Goal: Task Accomplishment & Management: Manage account settings

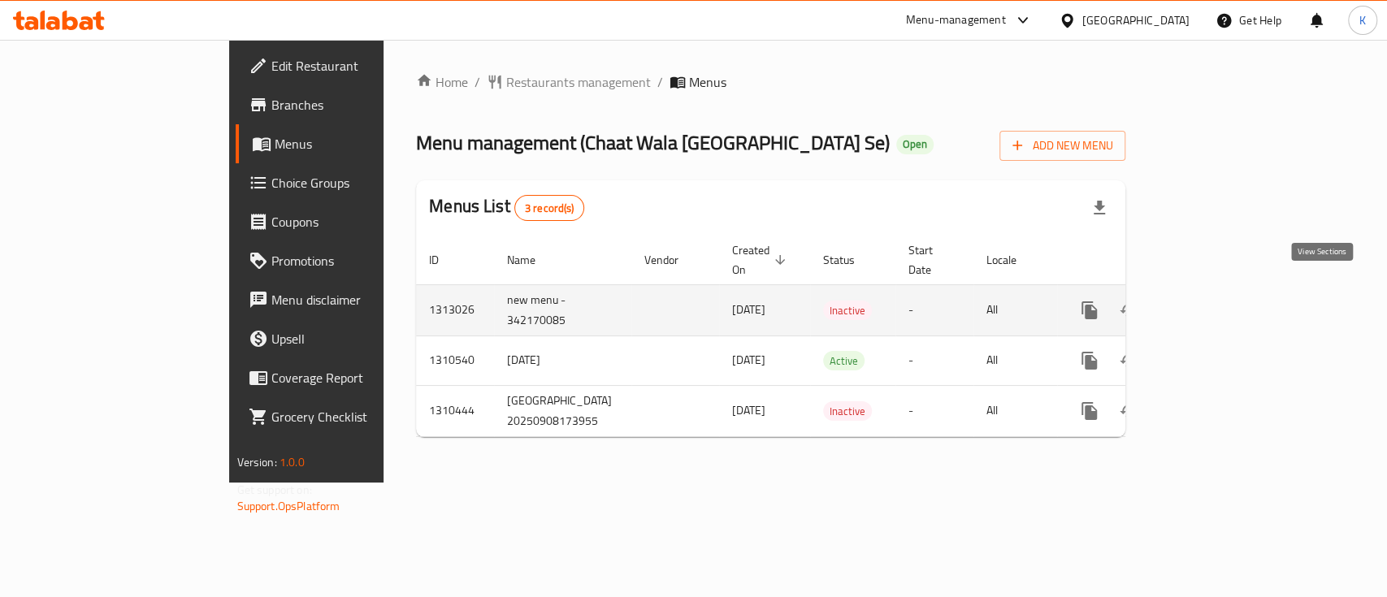
click at [1226, 293] on link "enhanced table" at bounding box center [1206, 310] width 39 height 39
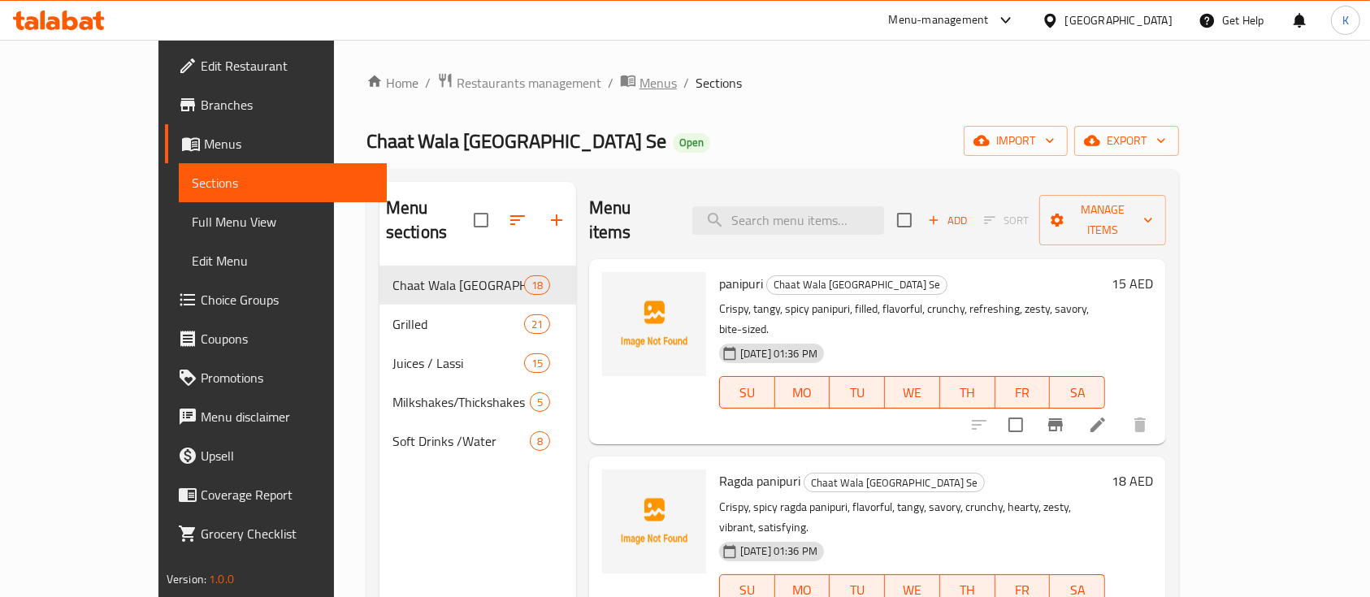
click at [639, 73] on span "Menus" at bounding box center [657, 83] width 37 height 20
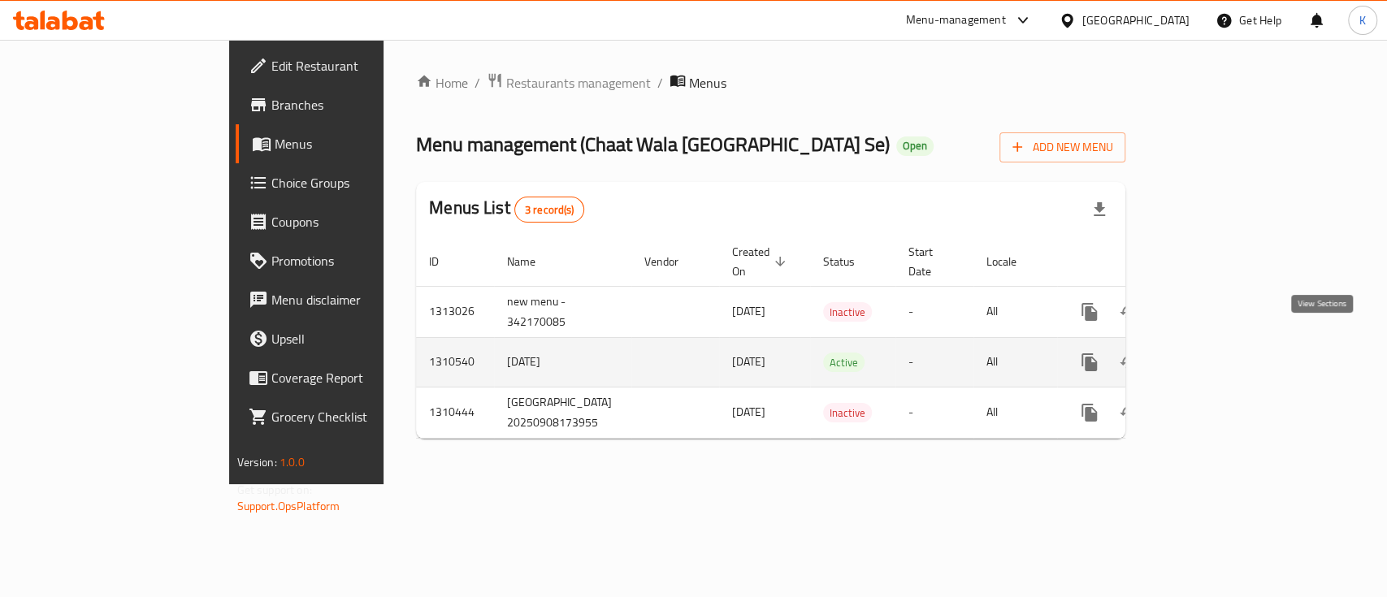
click at [1216, 353] on icon "enhanced table" at bounding box center [1207, 363] width 20 height 20
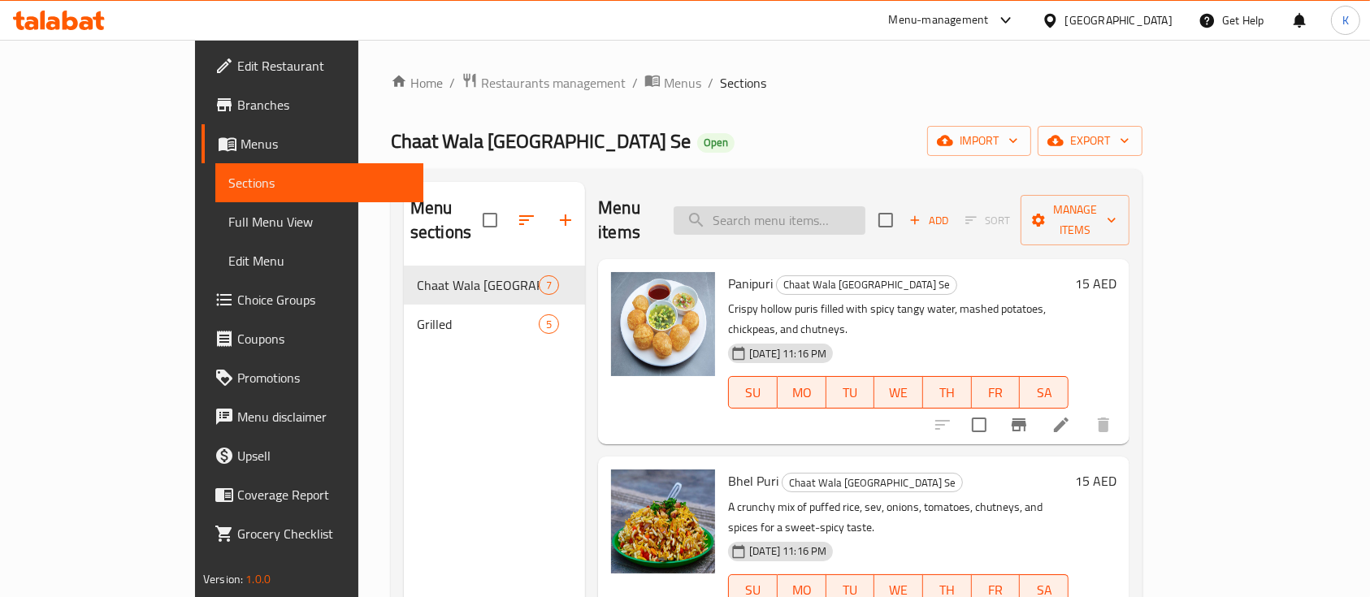
click at [822, 215] on input "search" at bounding box center [770, 220] width 192 height 28
paste input "Ragda panipuri"
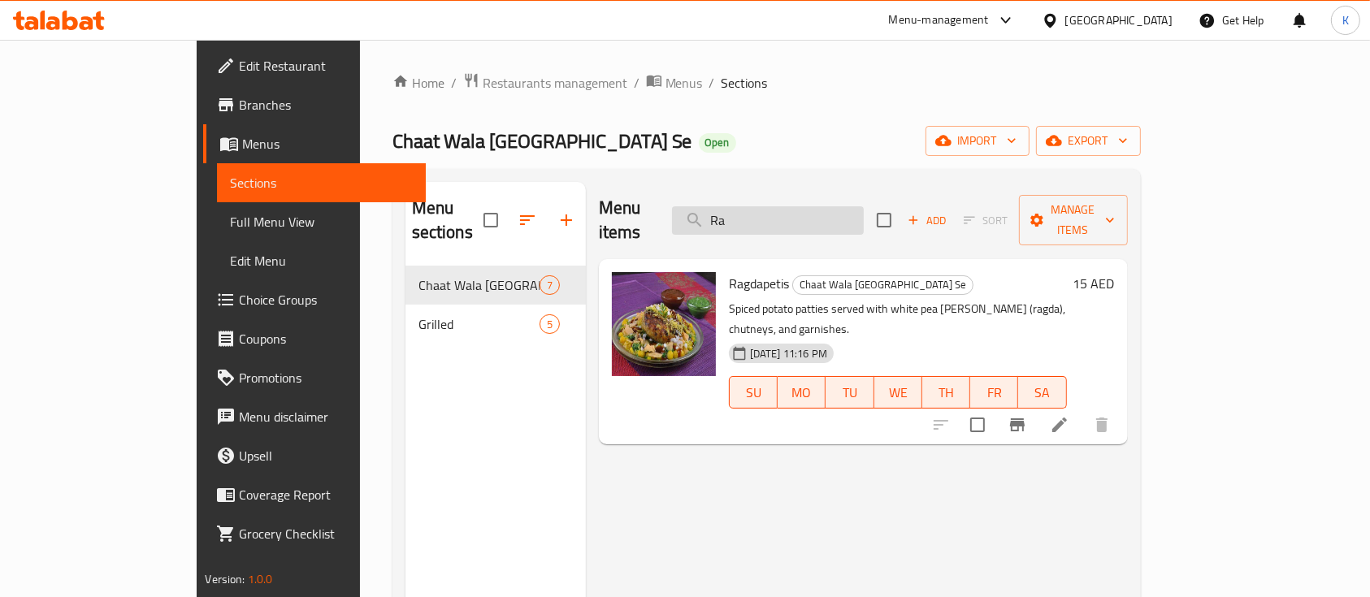
type input "R"
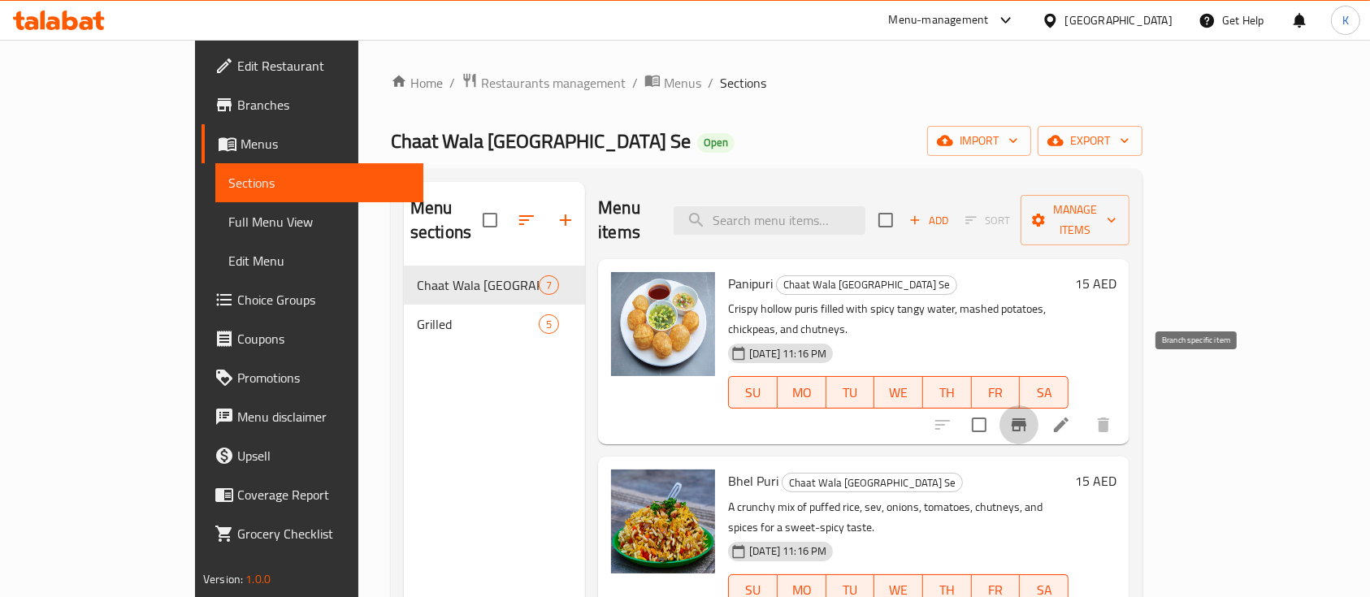
click at [1026, 418] on icon "Branch-specific-item" at bounding box center [1019, 424] width 15 height 13
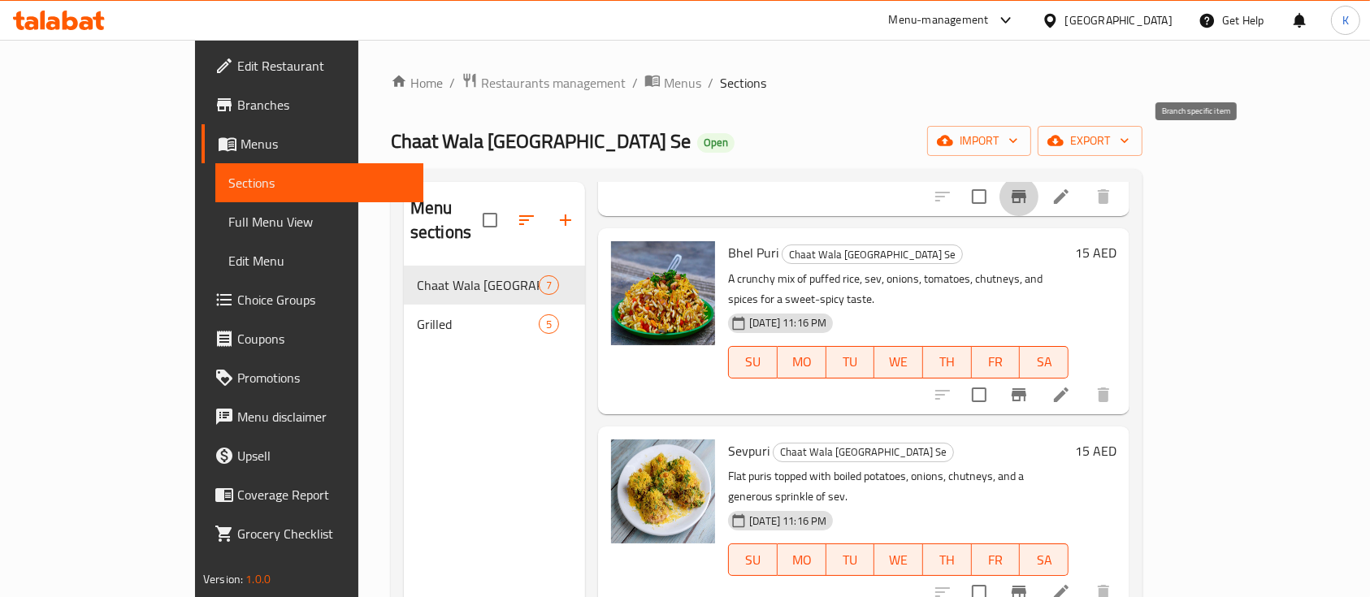
scroll to position [229, 0]
click at [941, 439] on h6 "Sevpuri Chaat Wala [GEOGRAPHIC_DATA] Se" at bounding box center [898, 450] width 340 height 23
click at [422, 392] on div "Menu sections Chaat Wala [GEOGRAPHIC_DATA] Se 7 Grilled 5" at bounding box center [494, 480] width 181 height 597
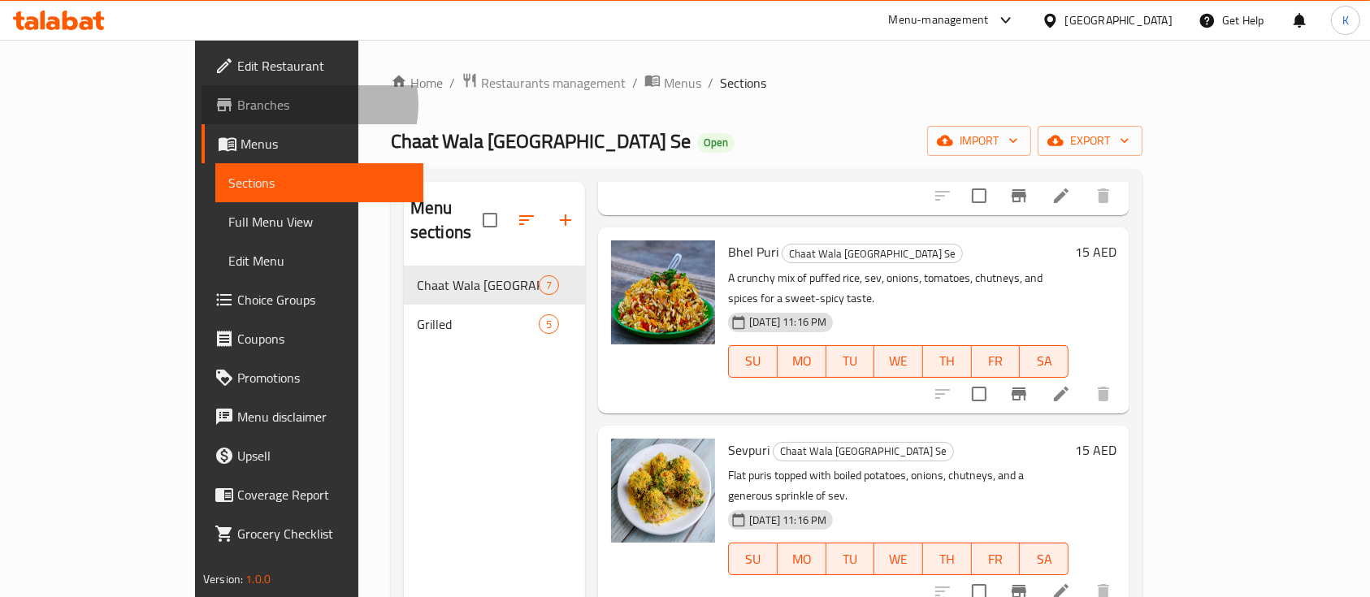
click at [237, 105] on span "Branches" at bounding box center [324, 105] width 174 height 20
